Goal: Transaction & Acquisition: Purchase product/service

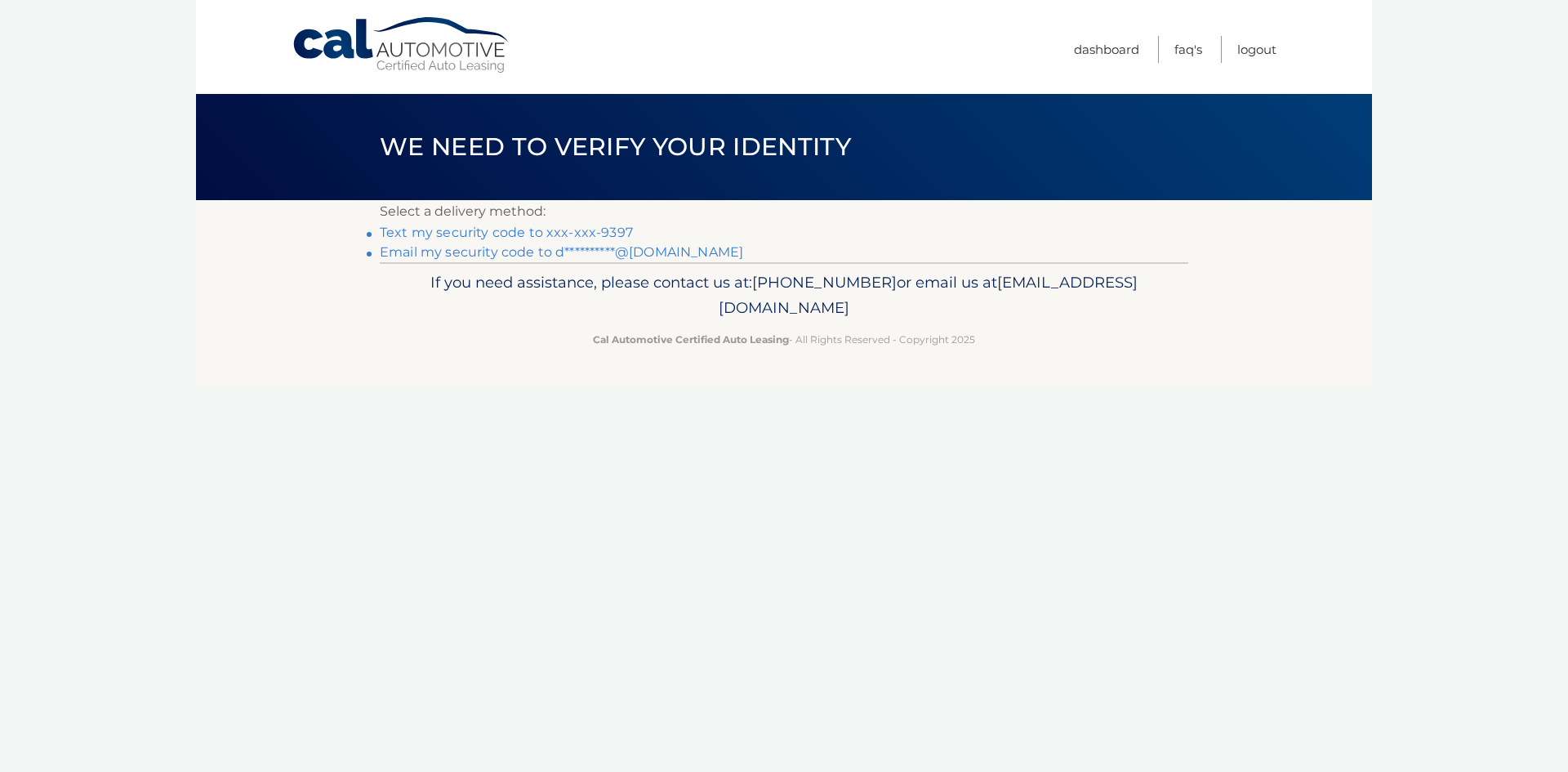
click at [478, 234] on link "Text my security code to xxx-xxx-9397" at bounding box center [506, 233] width 254 height 16
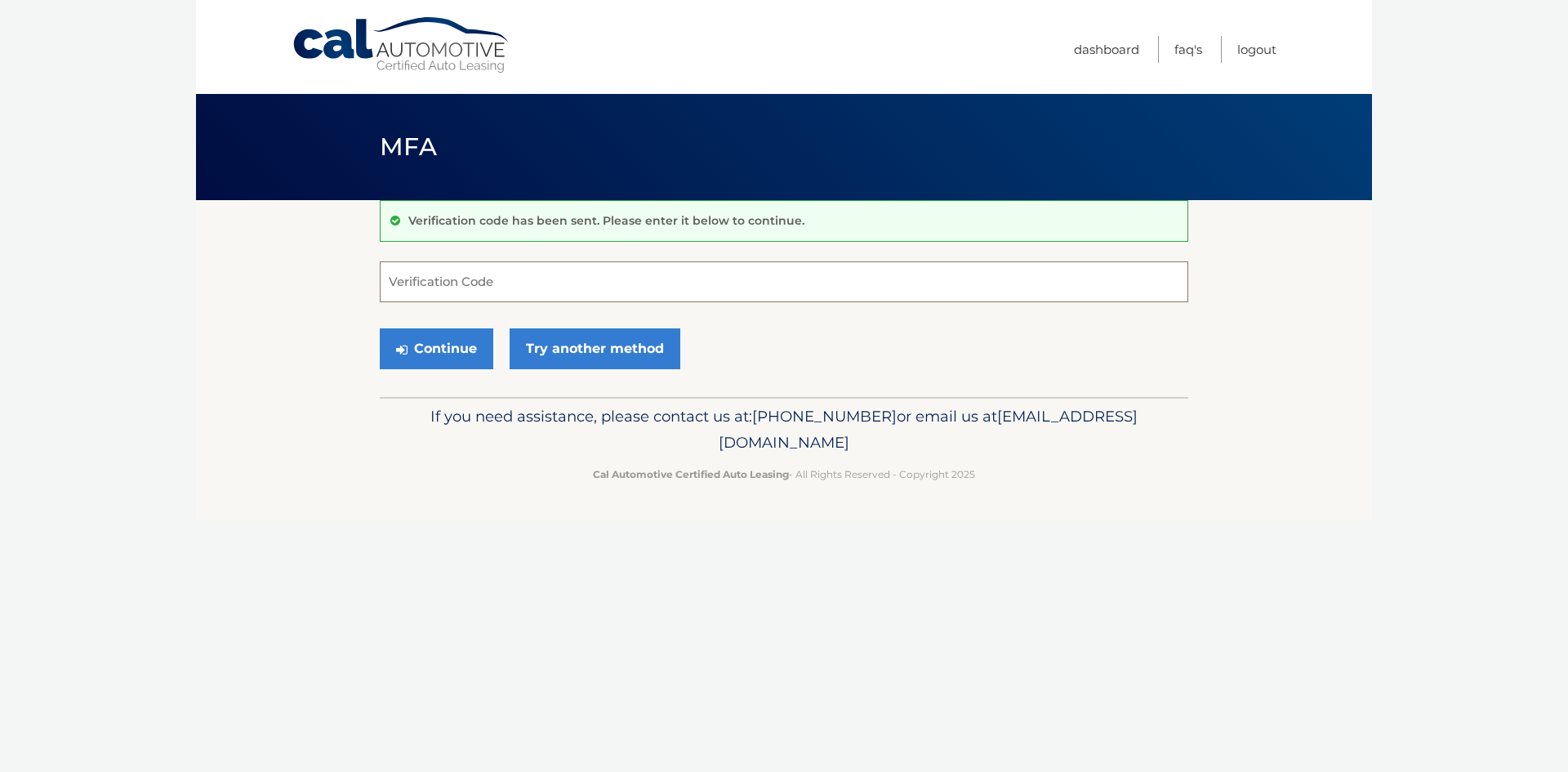
click at [512, 284] on input "Verification Code" at bounding box center [784, 281] width 808 height 41
type input "400741"
click at [447, 350] on button "Continue" at bounding box center [436, 348] width 114 height 41
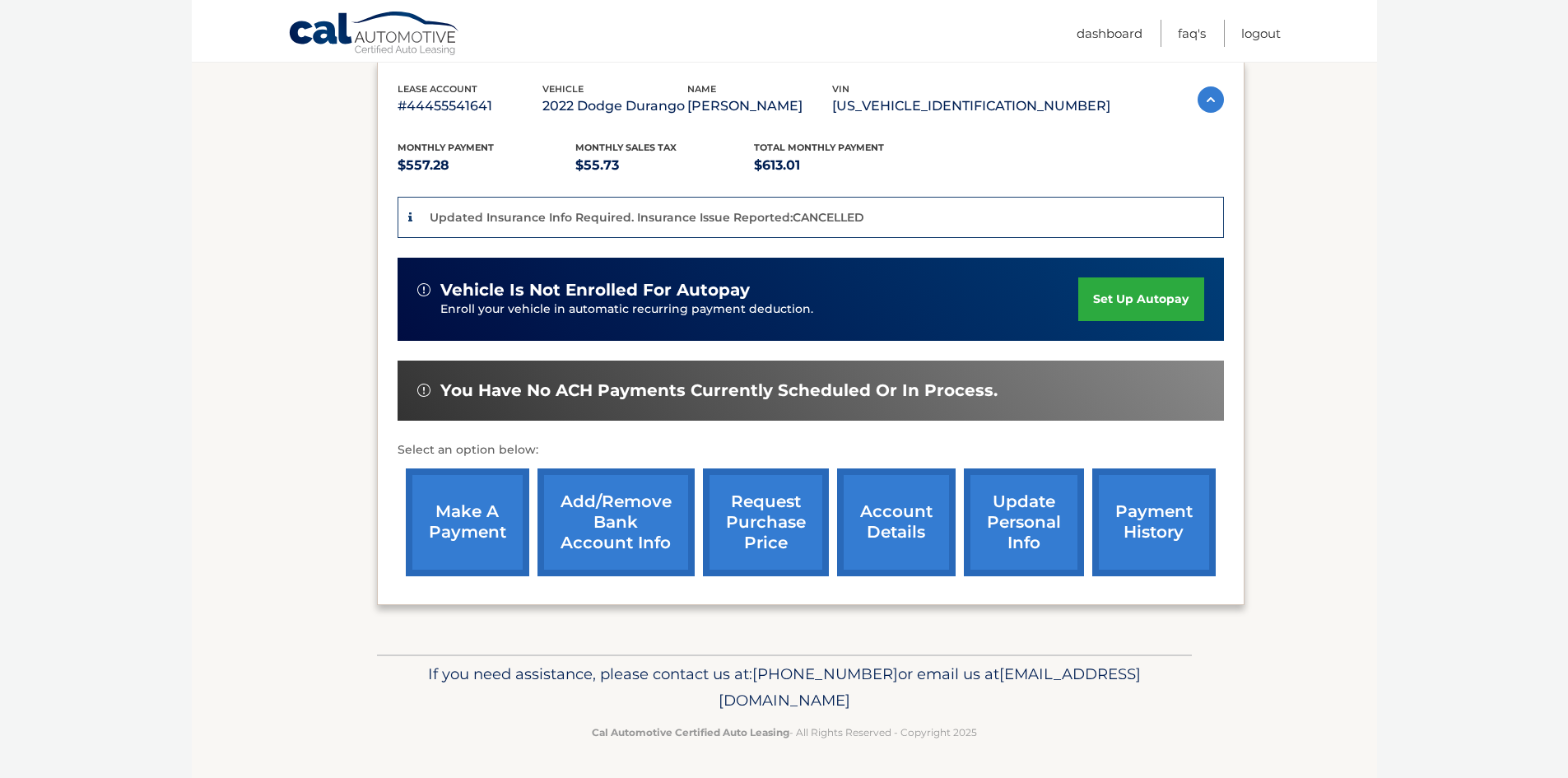
scroll to position [282, 0]
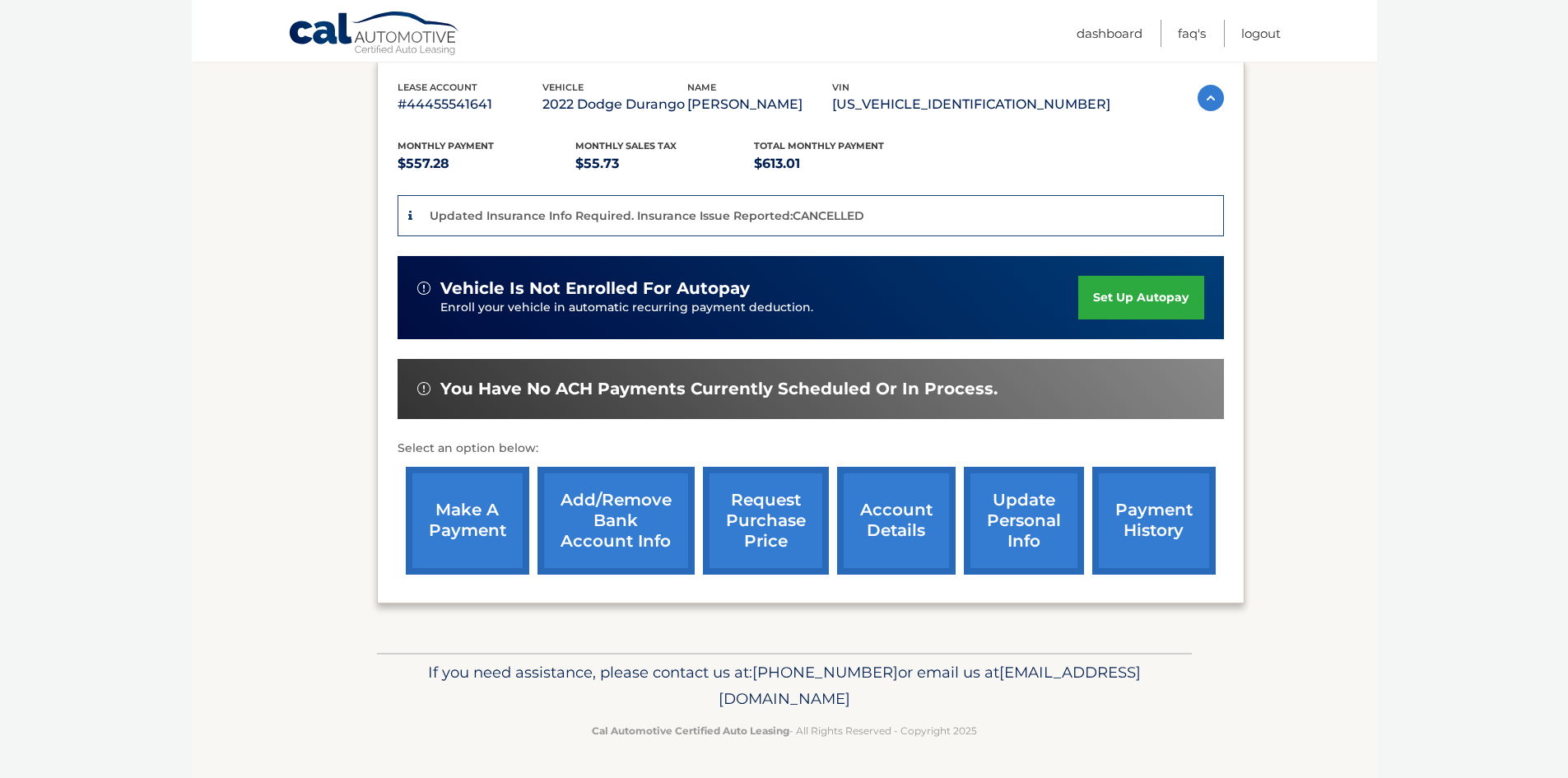
click at [465, 509] on link "make a payment" at bounding box center [468, 521] width 124 height 108
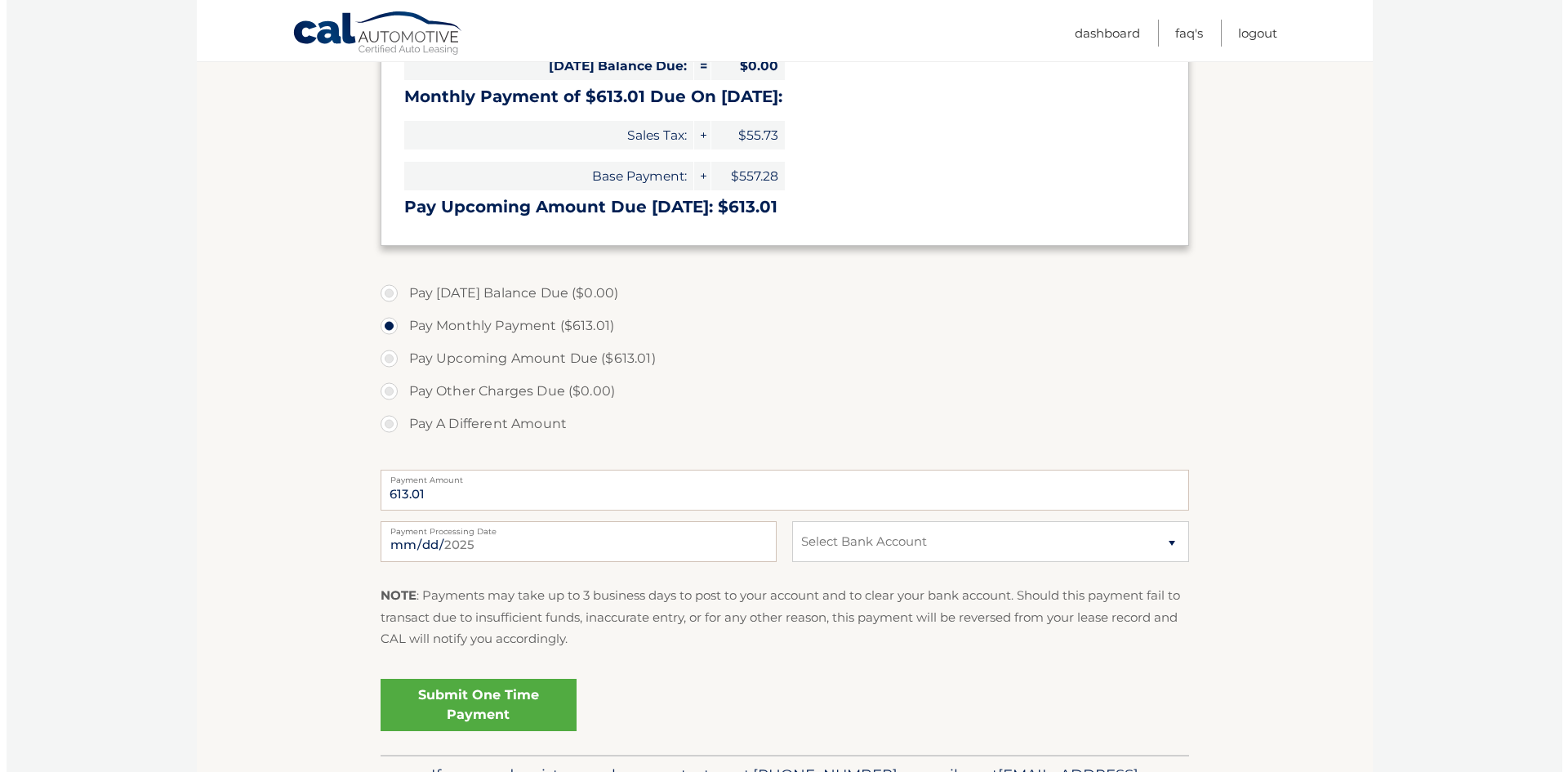
scroll to position [327, 0]
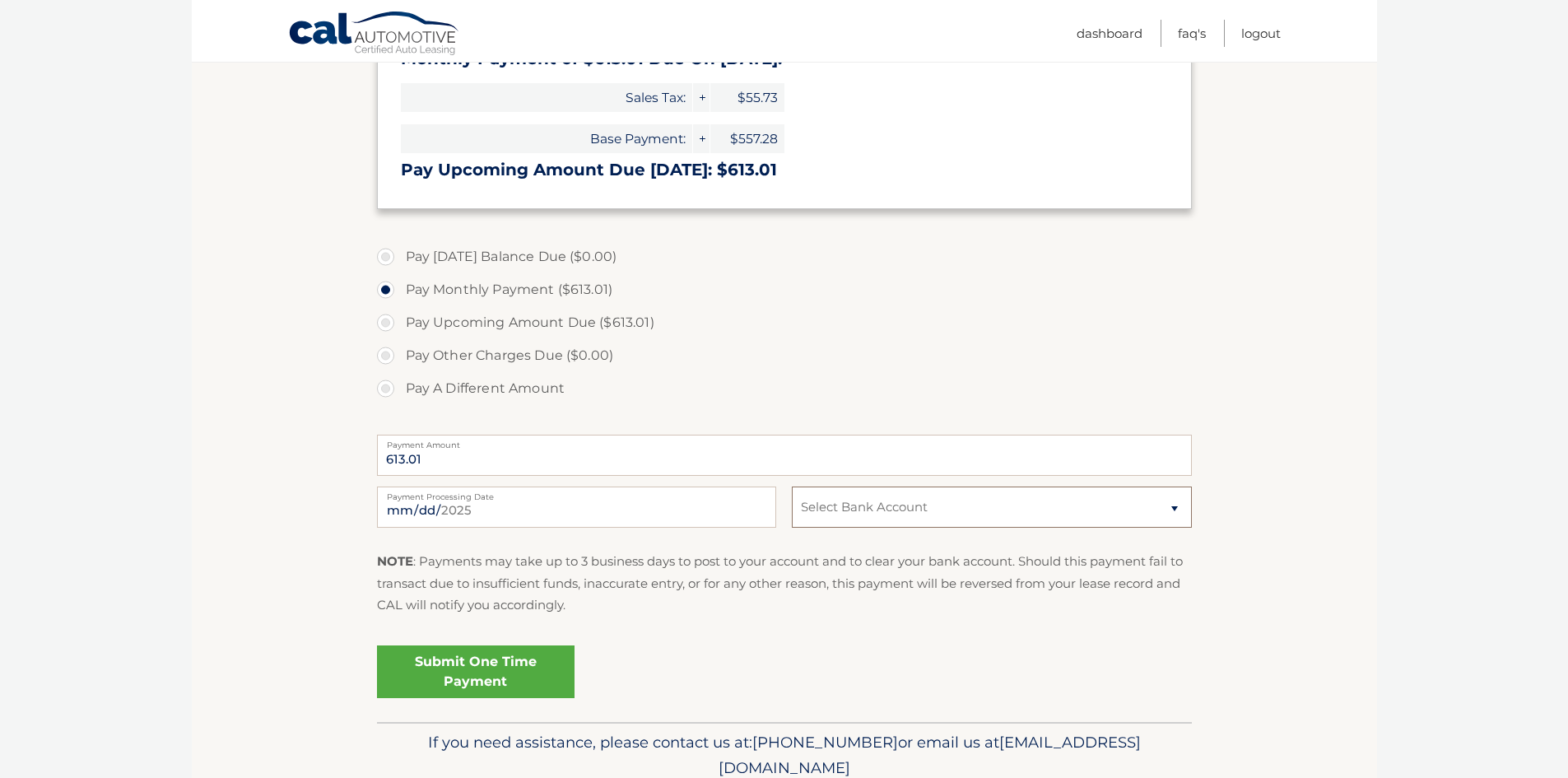
click at [1176, 509] on select "Select Bank Account Checking GREATER PITTSBURGH POLICE FCU *****5597 Checking G…" at bounding box center [991, 506] width 399 height 41
select select "MWUxMjY2YzctMWRlYy00Yjg0LWFmYzItOWUyOTZkYjc3MTE4"
click at [791, 486] on select "Select Bank Account Checking GREATER PITTSBURGH POLICE FCU *****5597 Checking G…" at bounding box center [991, 506] width 399 height 41
click at [481, 669] on link "Submit One Time Payment" at bounding box center [476, 671] width 198 height 53
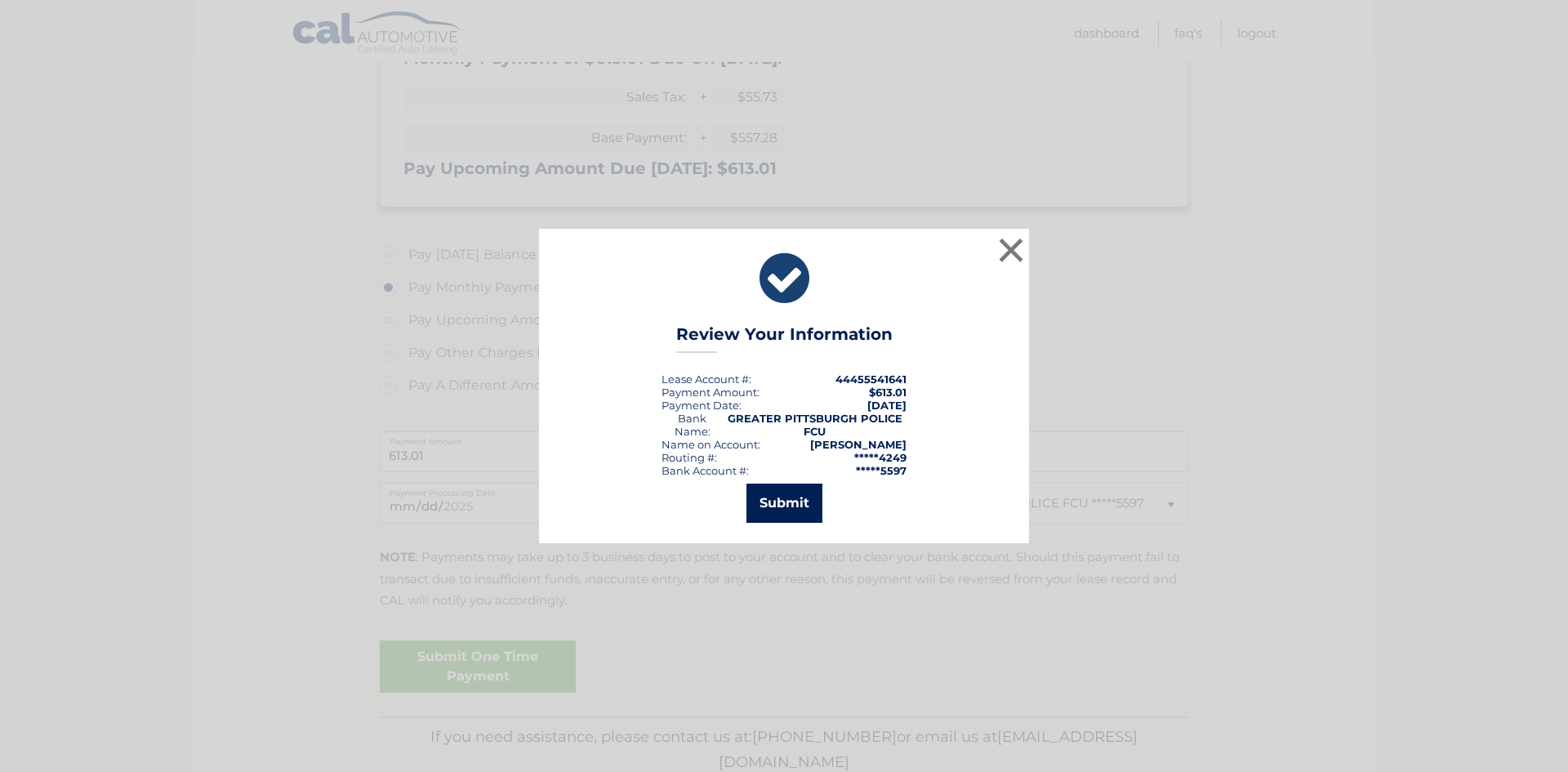
click at [789, 507] on button "Submit" at bounding box center [784, 503] width 76 height 40
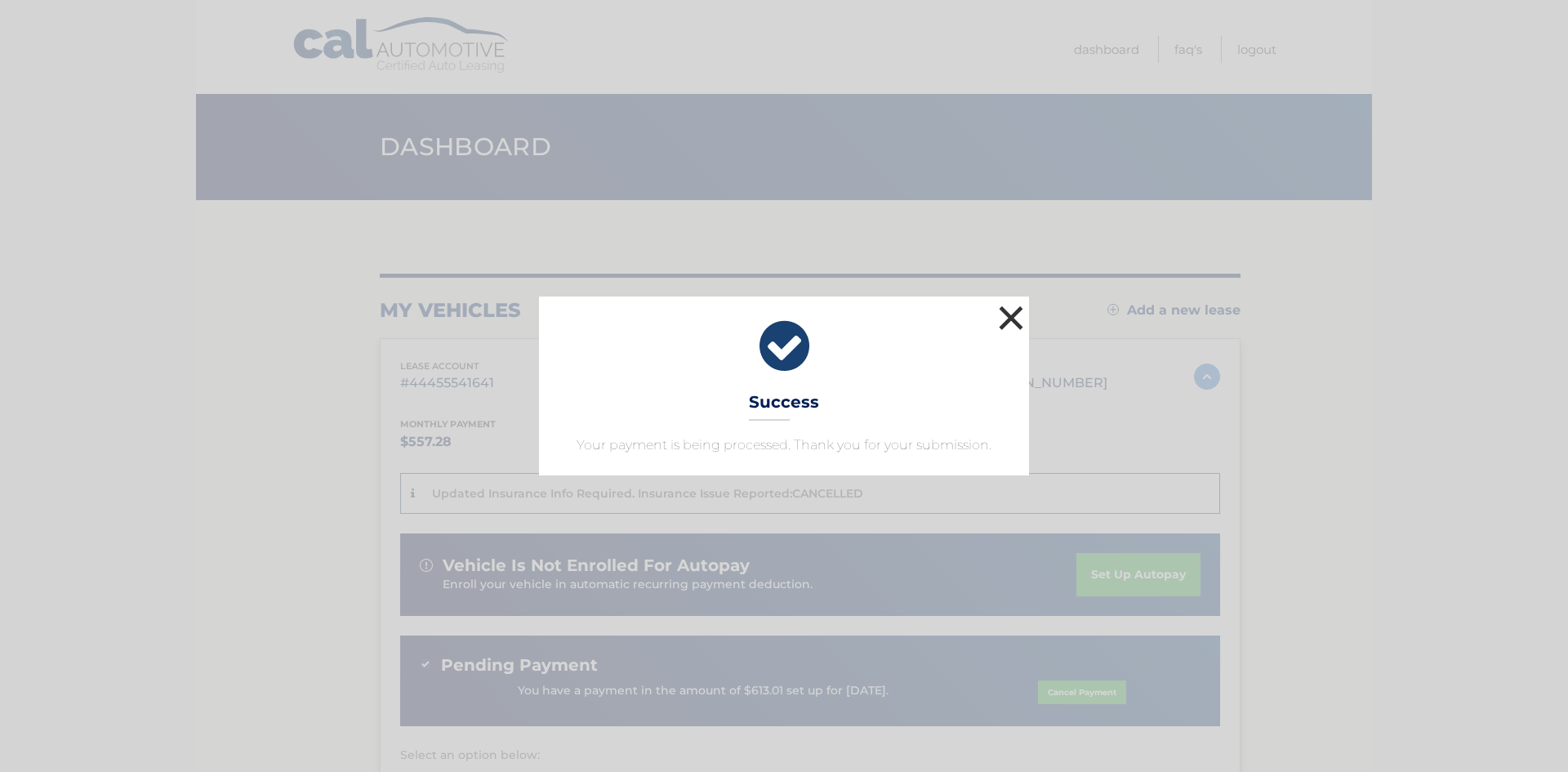
click at [1008, 325] on button "×" at bounding box center [1010, 317] width 33 height 33
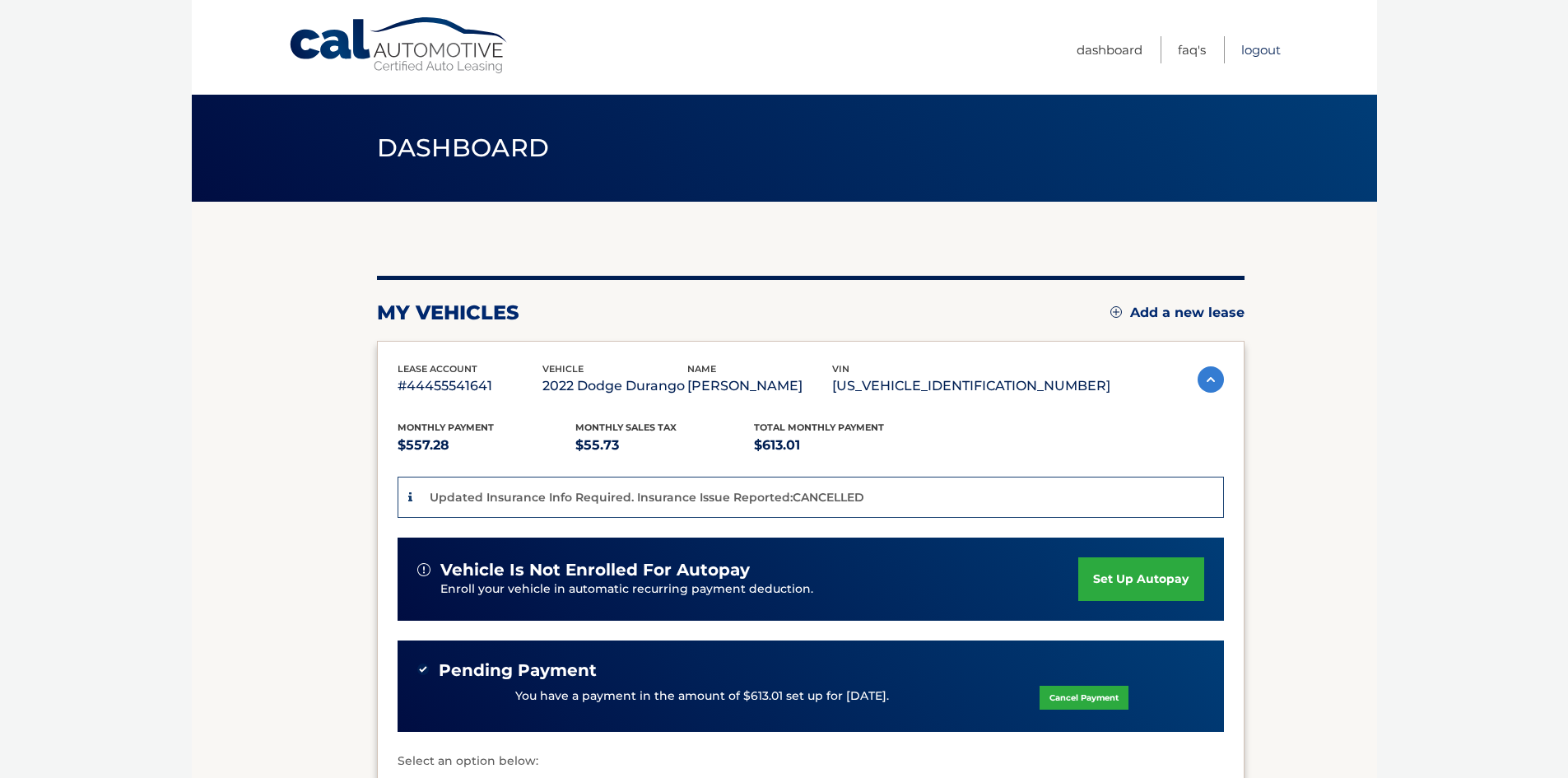
click at [1253, 50] on link "Logout" at bounding box center [1261, 49] width 40 height 27
